Goal: Browse casually: Explore the website without a specific task or goal

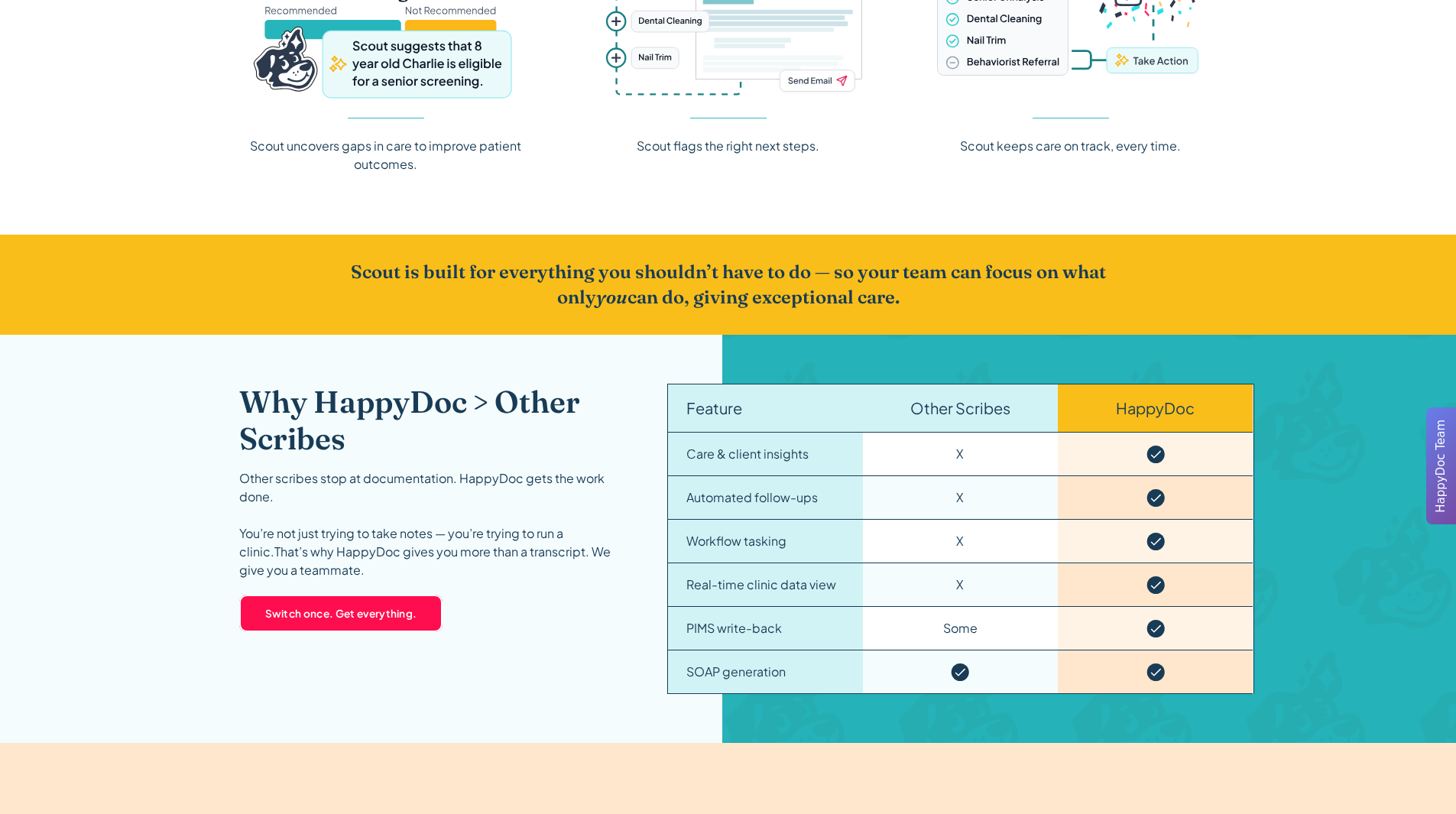
scroll to position [2065, 0]
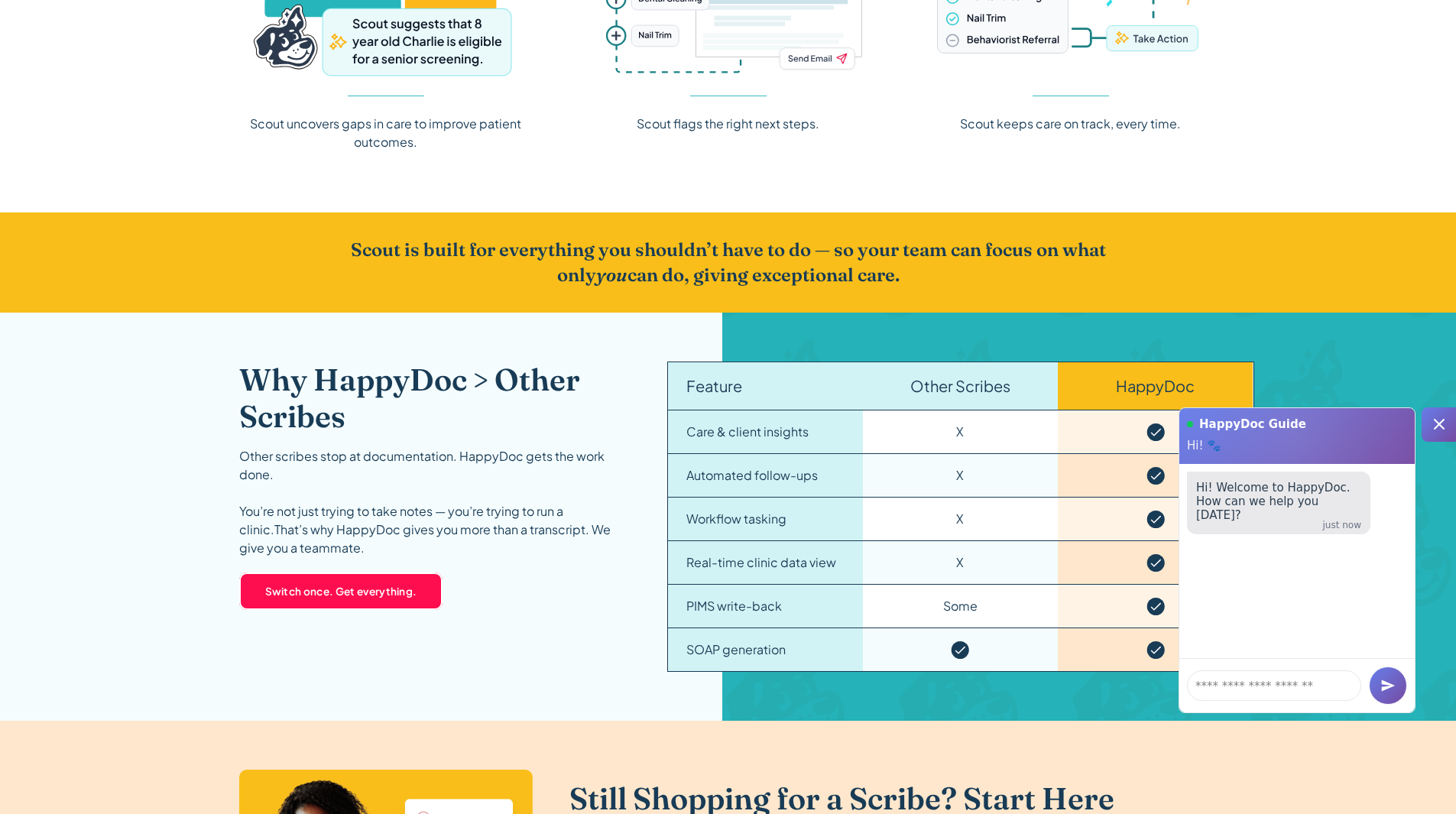
click at [1426, 427] on div at bounding box center [1439, 425] width 35 height 35
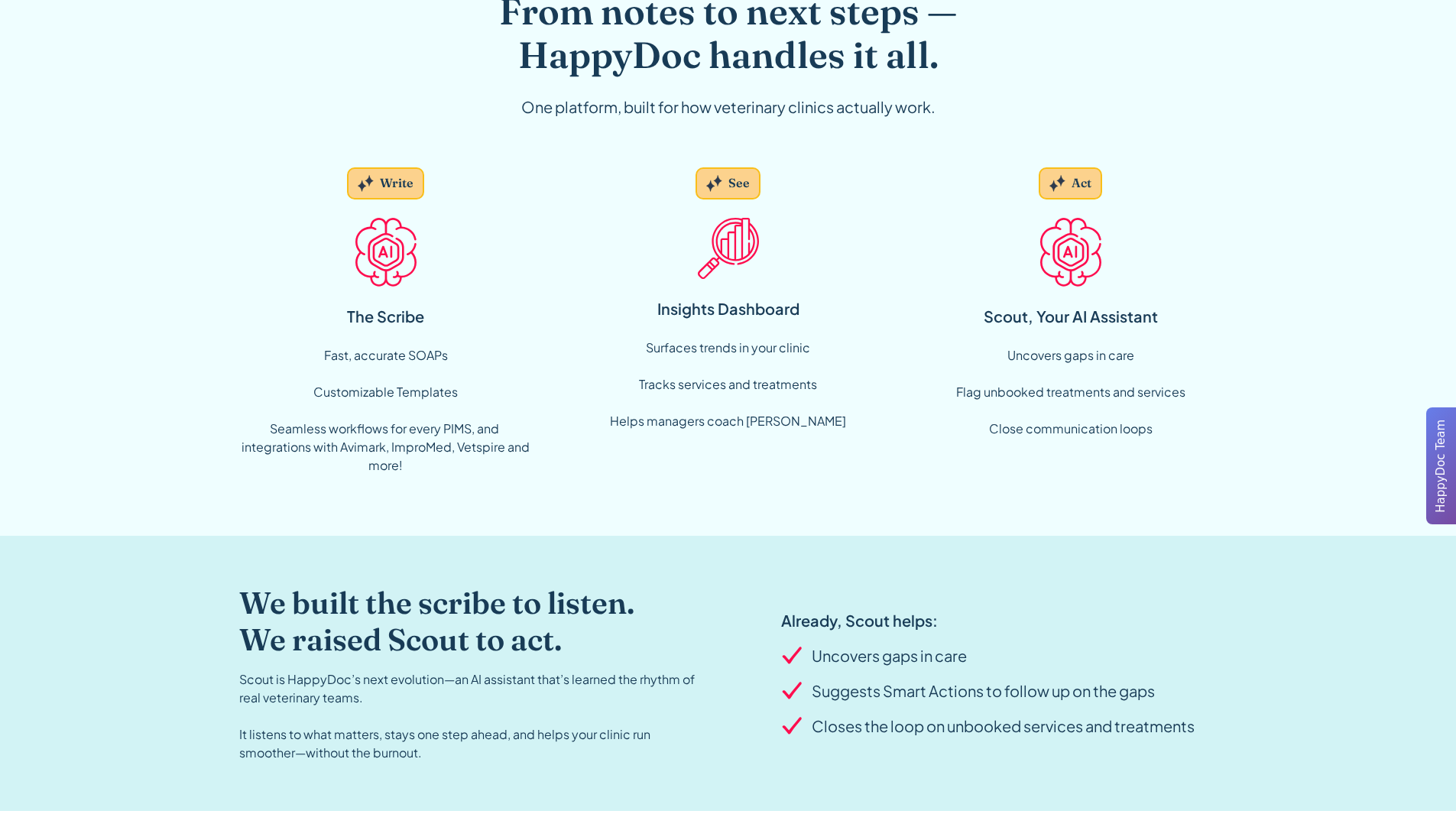
scroll to position [994, 0]
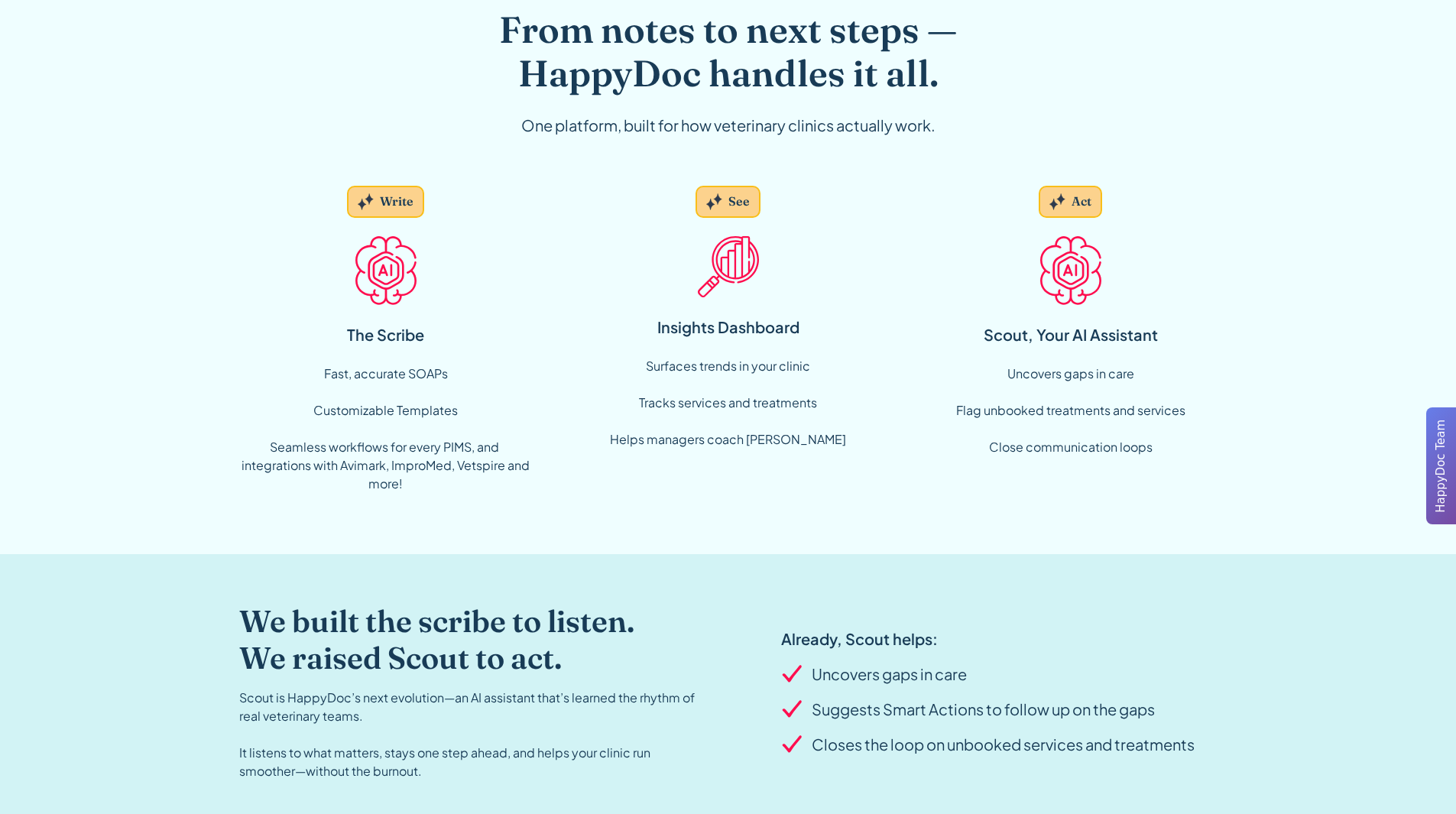
click at [363, 291] on img at bounding box center [386, 270] width 61 height 69
click at [399, 253] on img at bounding box center [386, 270] width 61 height 69
click at [389, 193] on div "Write" at bounding box center [397, 201] width 34 height 17
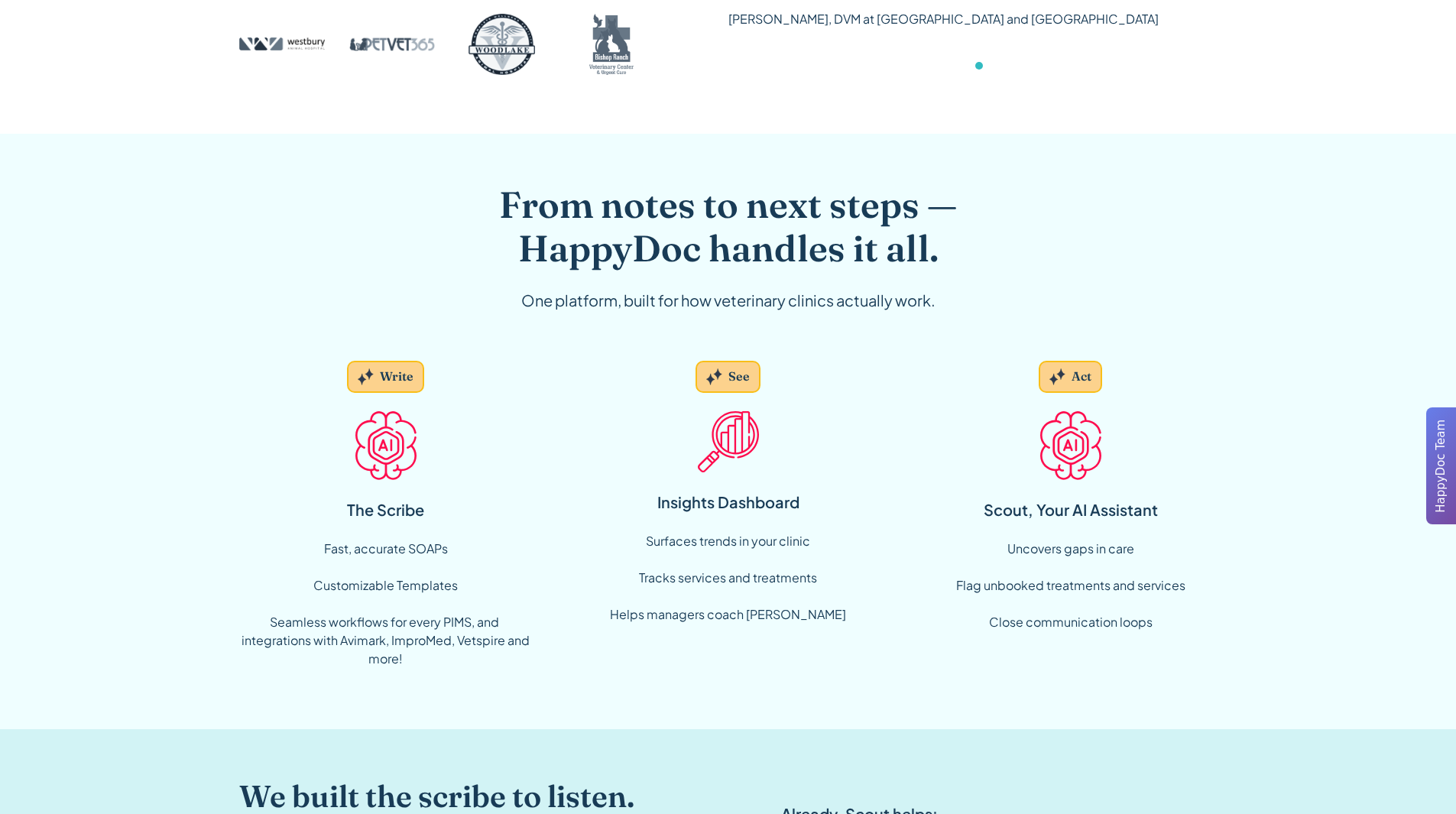
scroll to position [841, 0]
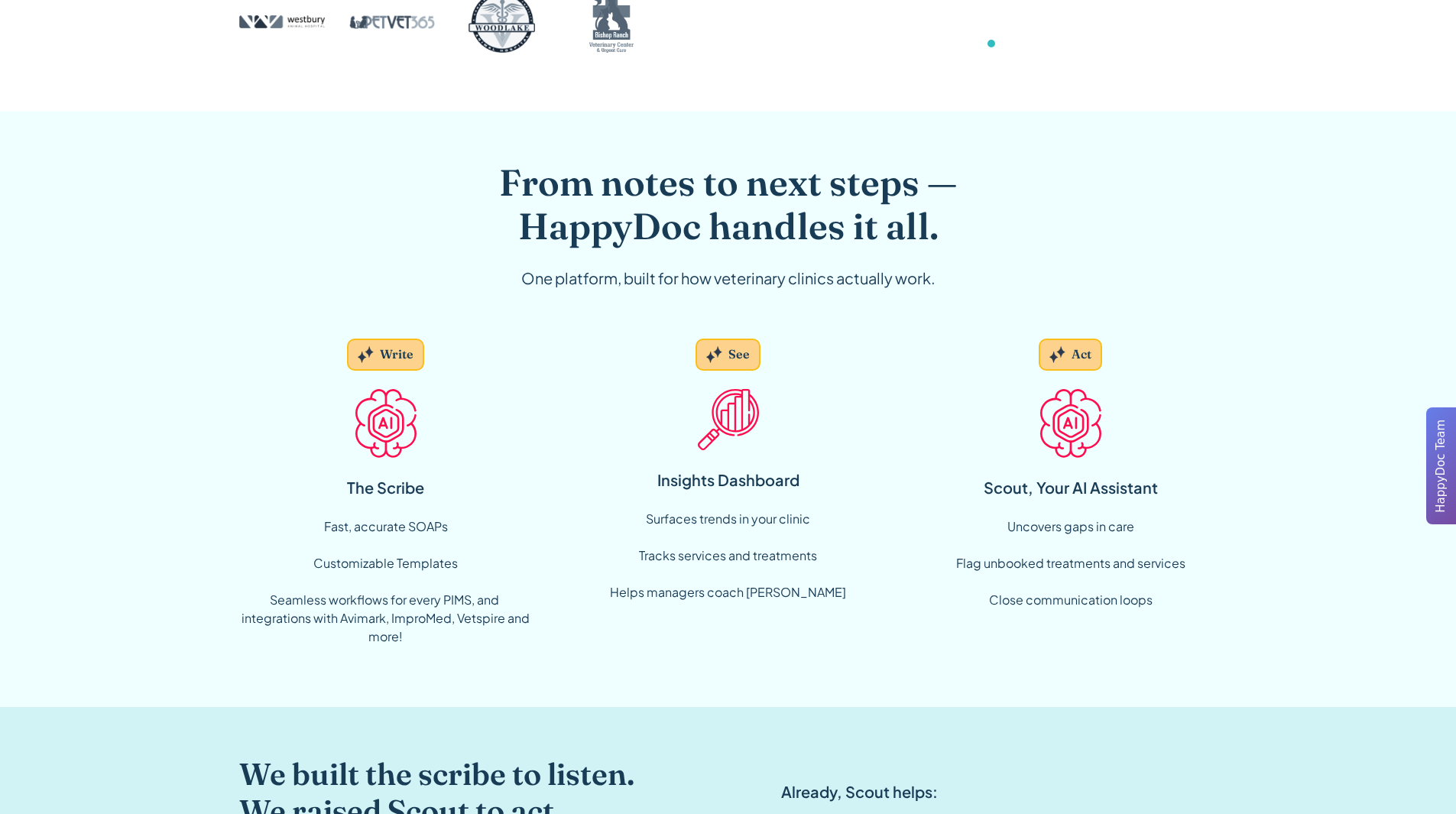
click at [726, 349] on div "See" at bounding box center [728, 354] width 65 height 32
click at [704, 360] on div "See" at bounding box center [728, 354] width 65 height 32
click at [731, 406] on img at bounding box center [728, 420] width 61 height 61
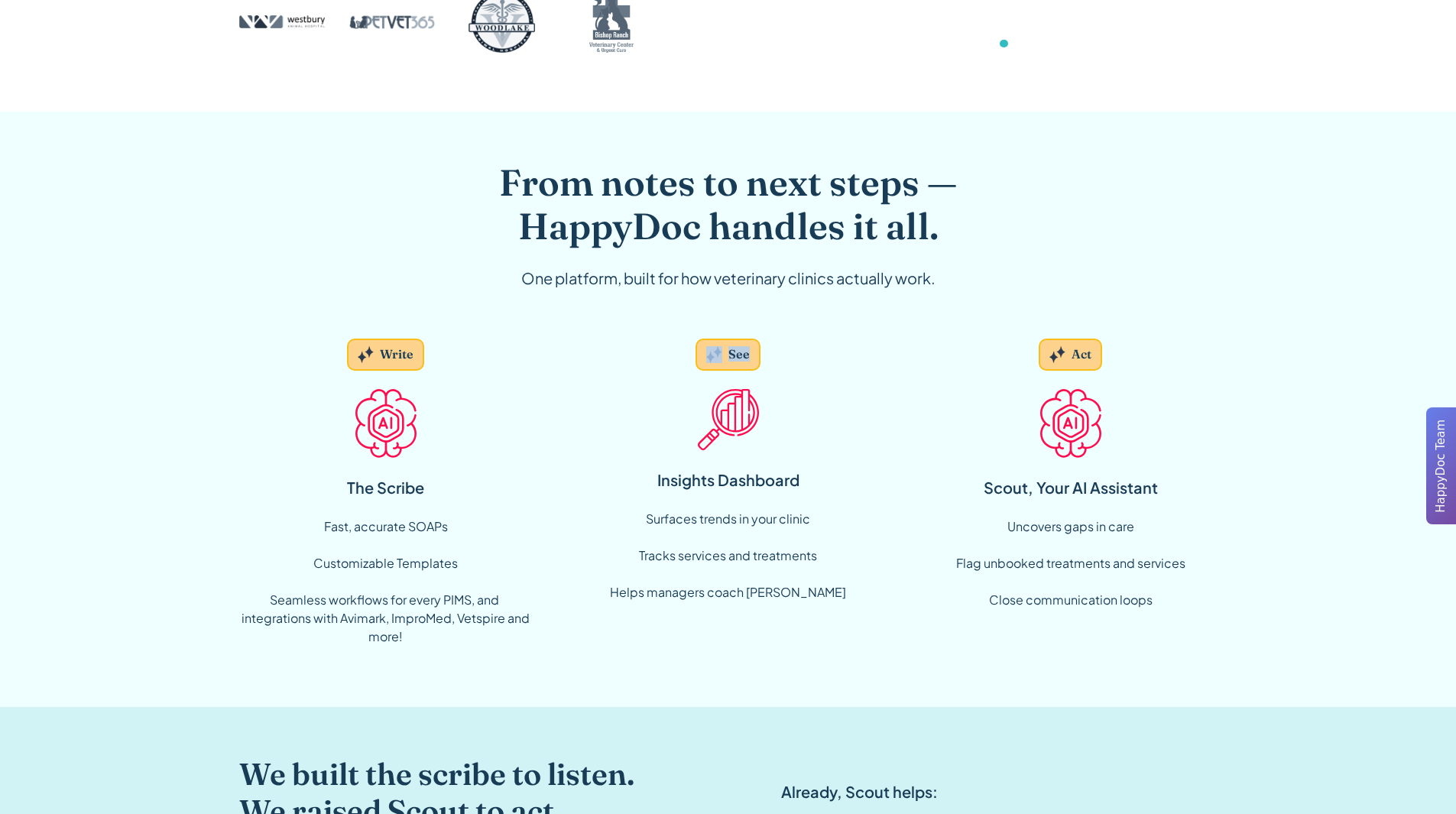
click at [395, 424] on img at bounding box center [386, 423] width 61 height 69
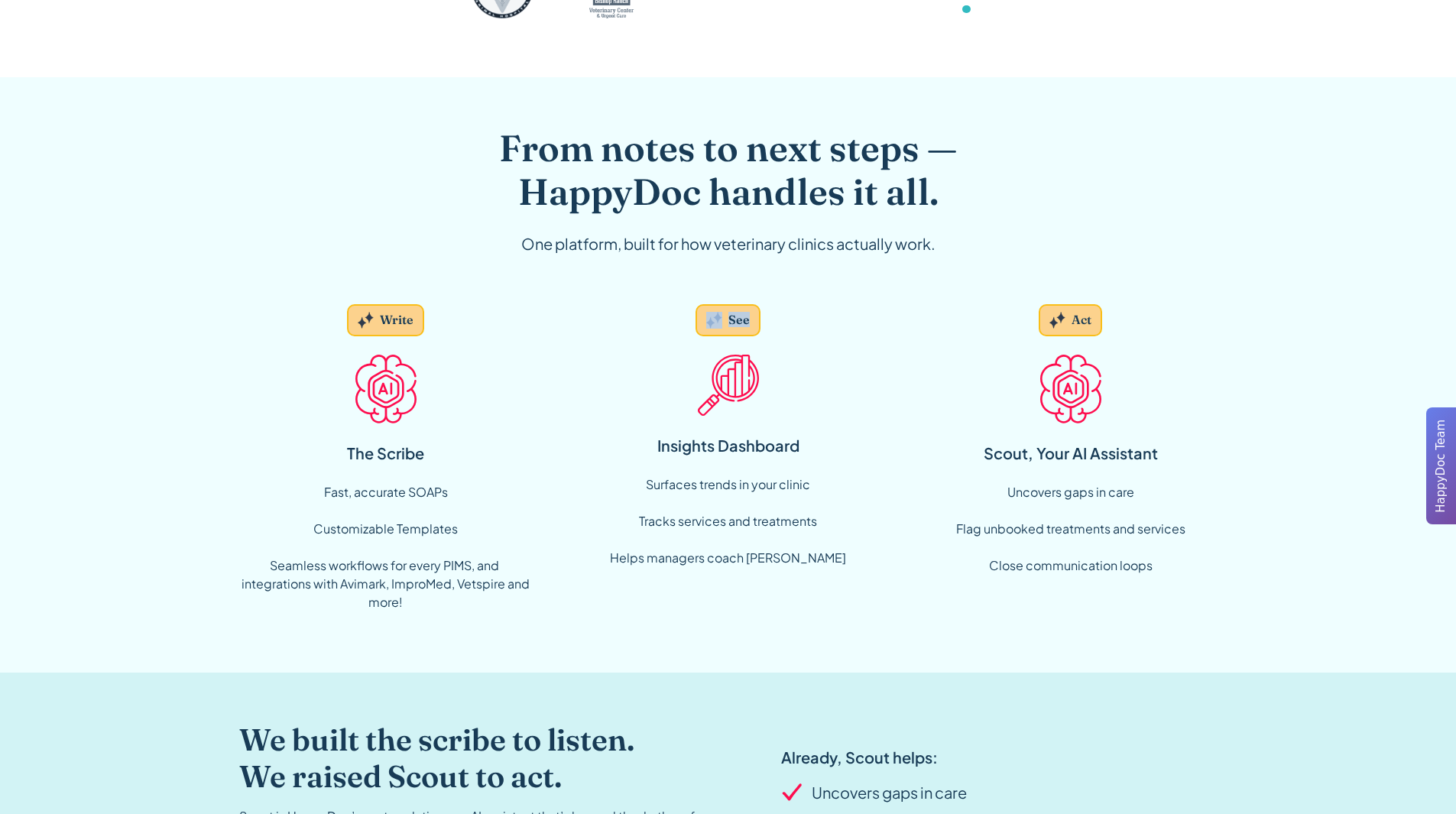
scroll to position [994, 0]
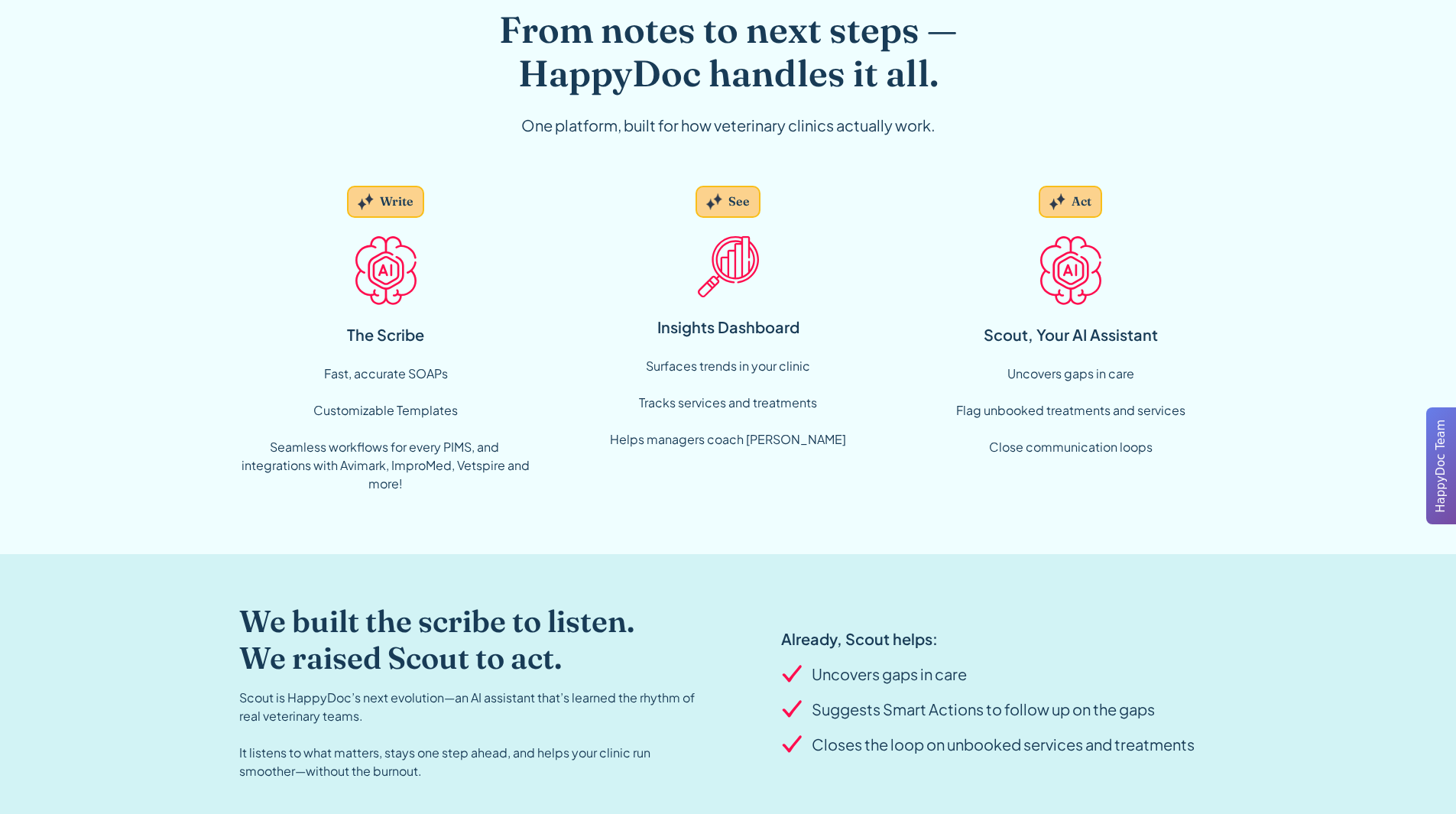
click at [30, 416] on div "From notes to next steps — HappyDoc handles it all. One platform, built for how…" at bounding box center [728, 257] width 1456 height 596
